Goal: Find specific page/section: Find specific page/section

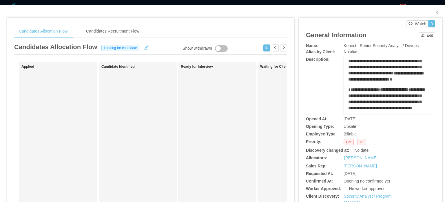
drag, startPoint x: 367, startPoint y: 77, endPoint x: 376, endPoint y: 84, distance: 11.1
click at [374, 82] on div "**********" at bounding box center [387, 64] width 77 height 37
click at [376, 81] on span "**********" at bounding box center [386, 76] width 75 height 10
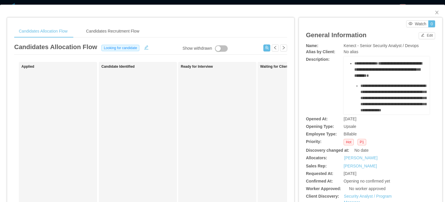
scroll to position [145, 0]
